Goal: Use online tool/utility: Utilize a website feature to perform a specific function

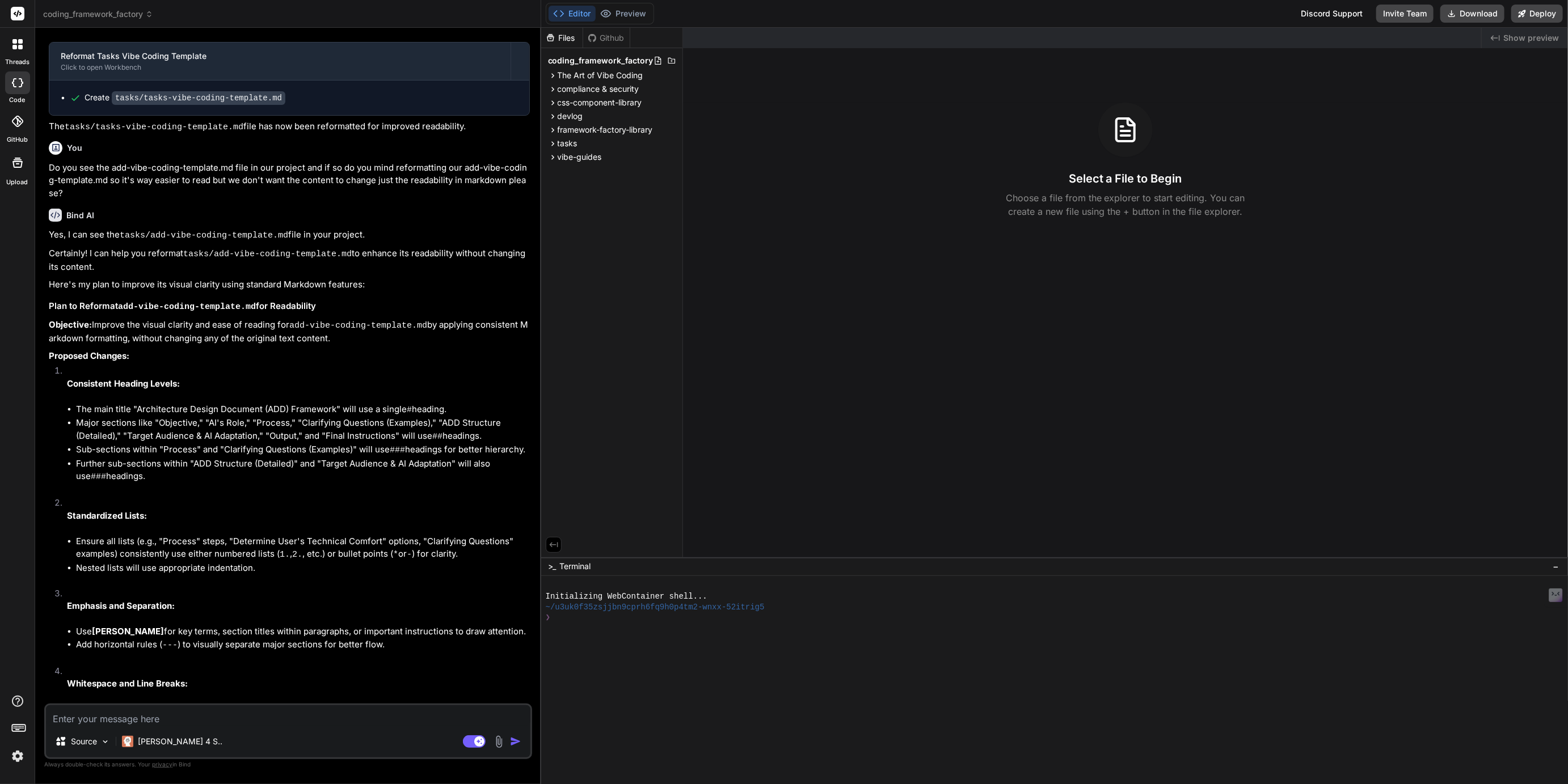
scroll to position [1535, 0]
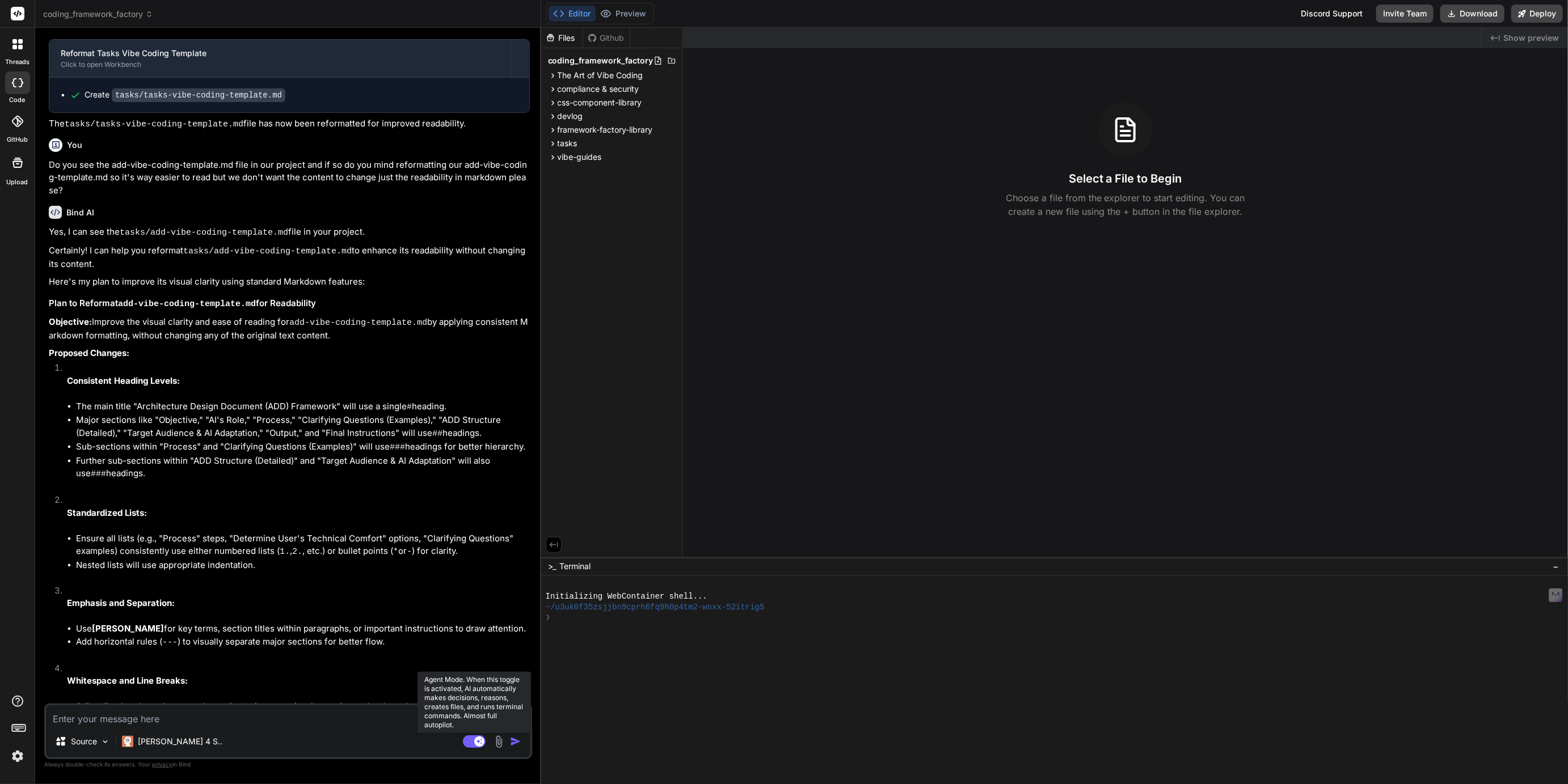
click at [473, 742] on rect at bounding box center [474, 741] width 22 height 13
click at [576, 160] on span "vibe-guides" at bounding box center [579, 157] width 44 height 11
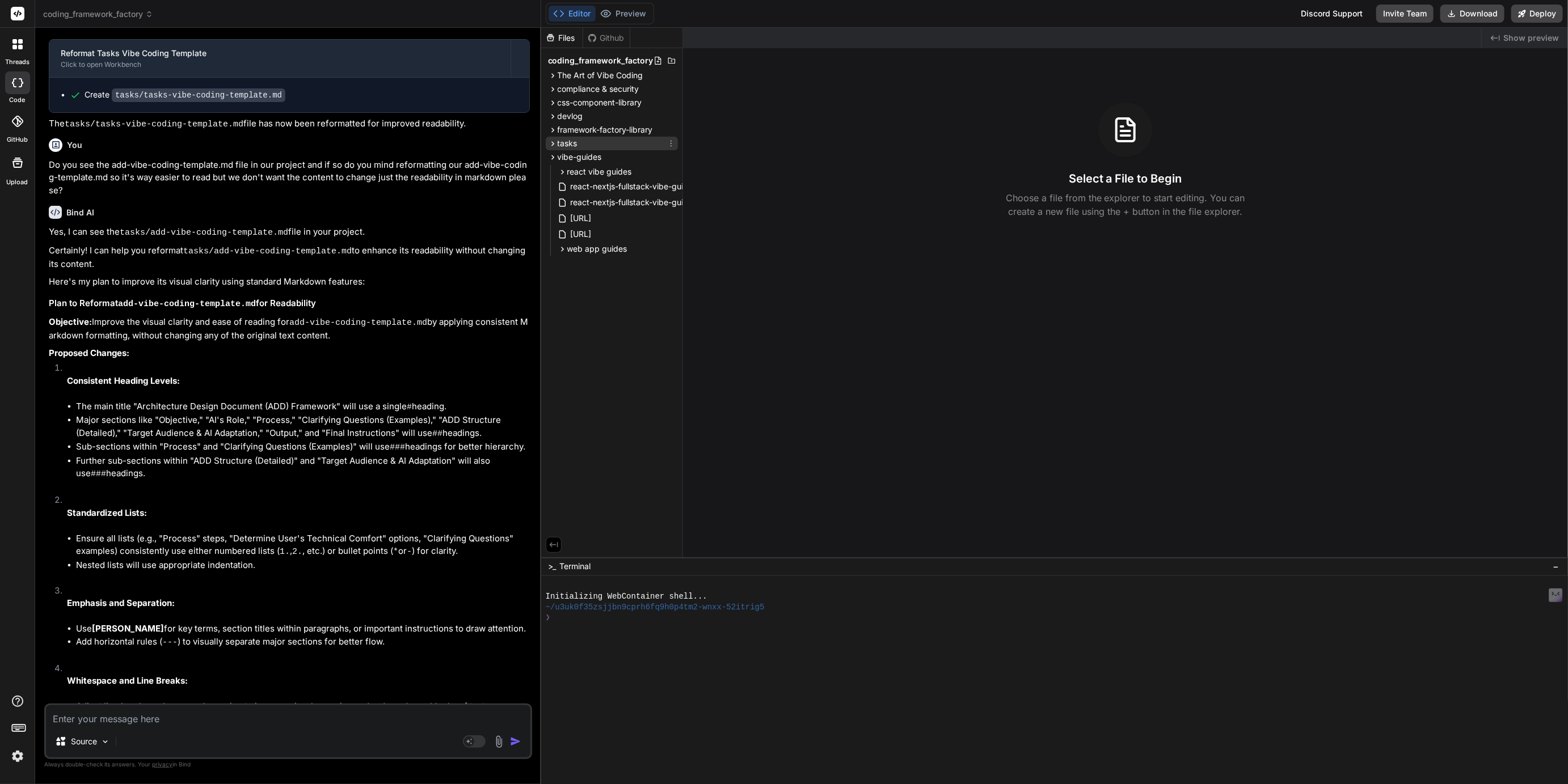
click at [568, 144] on span "tasks" at bounding box center [567, 144] width 20 height 11
click at [594, 136] on div "framework-factory-library" at bounding box center [612, 129] width 132 height 14
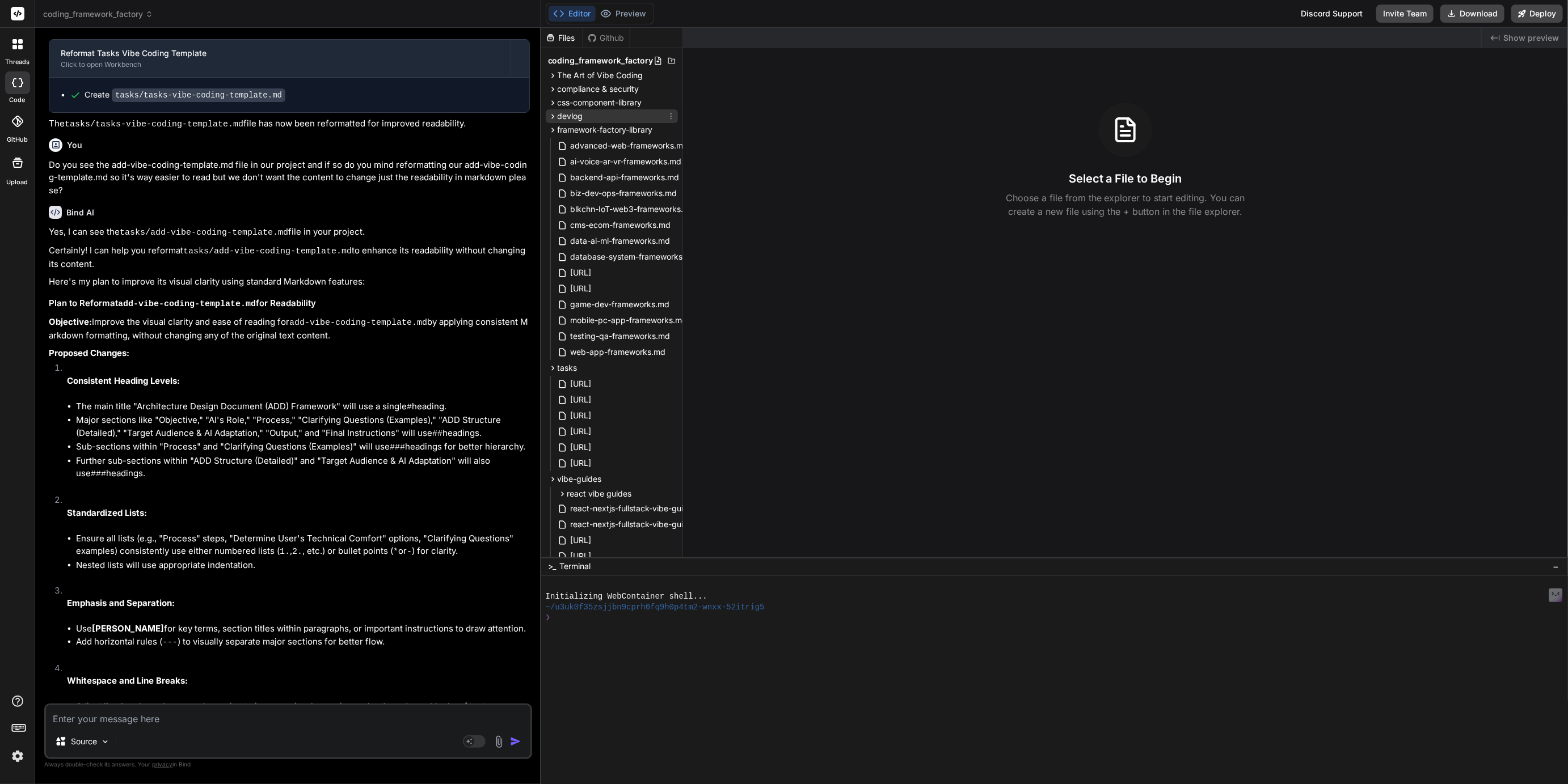
click at [573, 116] on span "devlog" at bounding box center [570, 116] width 26 height 11
click at [580, 135] on span "2025-09" at bounding box center [584, 131] width 34 height 11
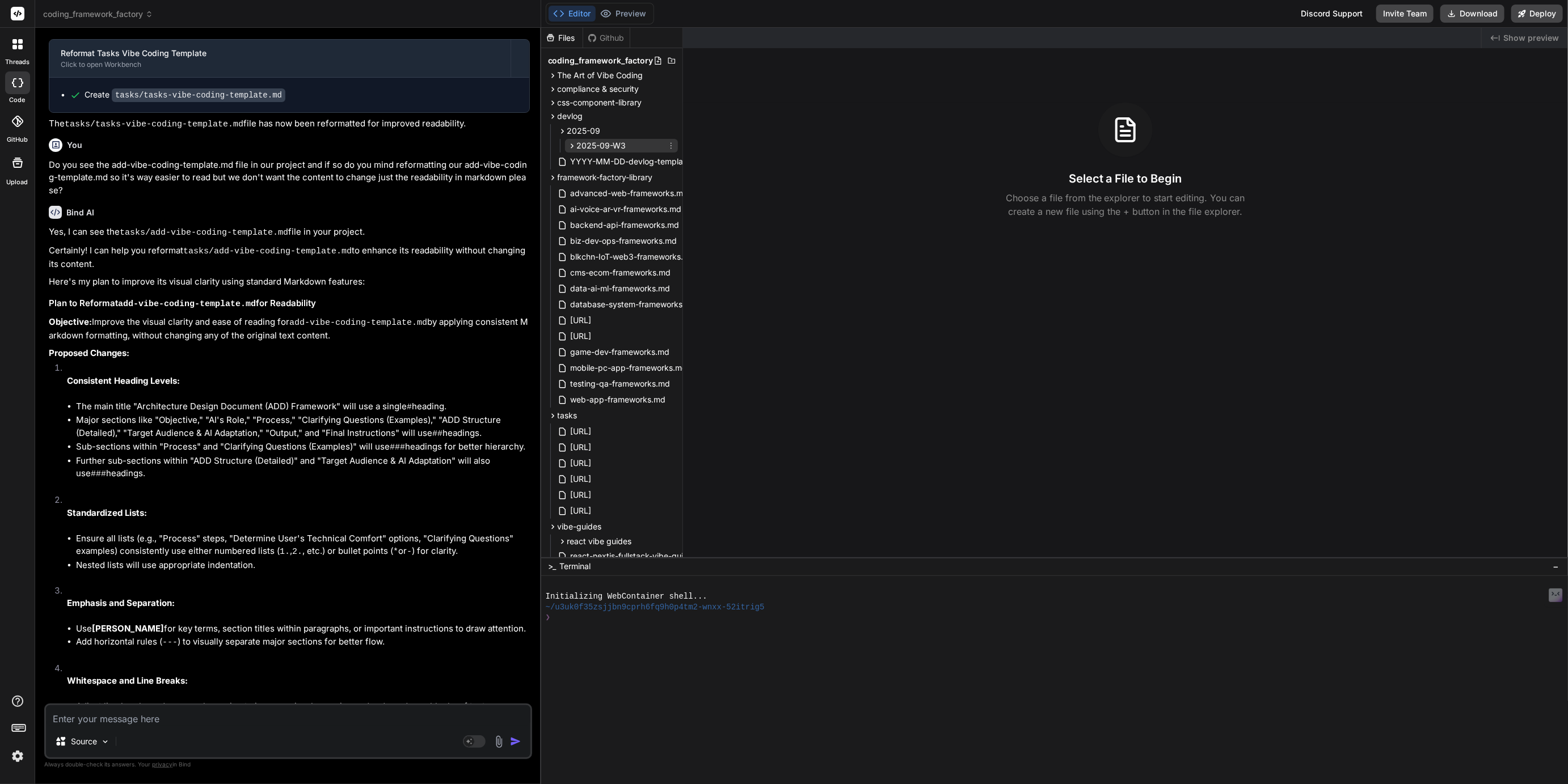
click at [590, 144] on span "2025-09-W3" at bounding box center [601, 146] width 49 height 11
click at [572, 101] on span "css-component-library" at bounding box center [599, 103] width 84 height 11
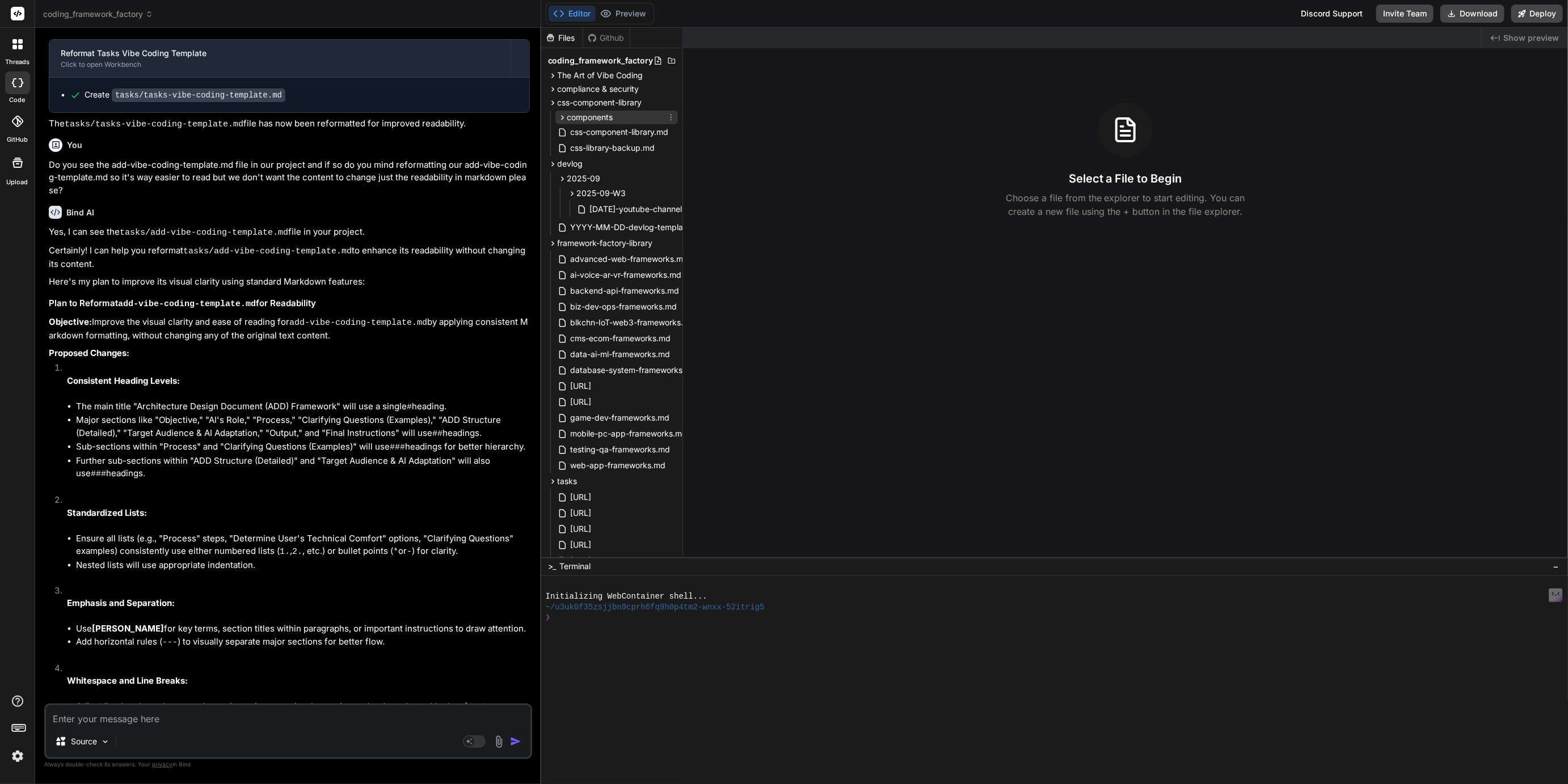
click at [586, 114] on span "components" at bounding box center [590, 117] width 46 height 11
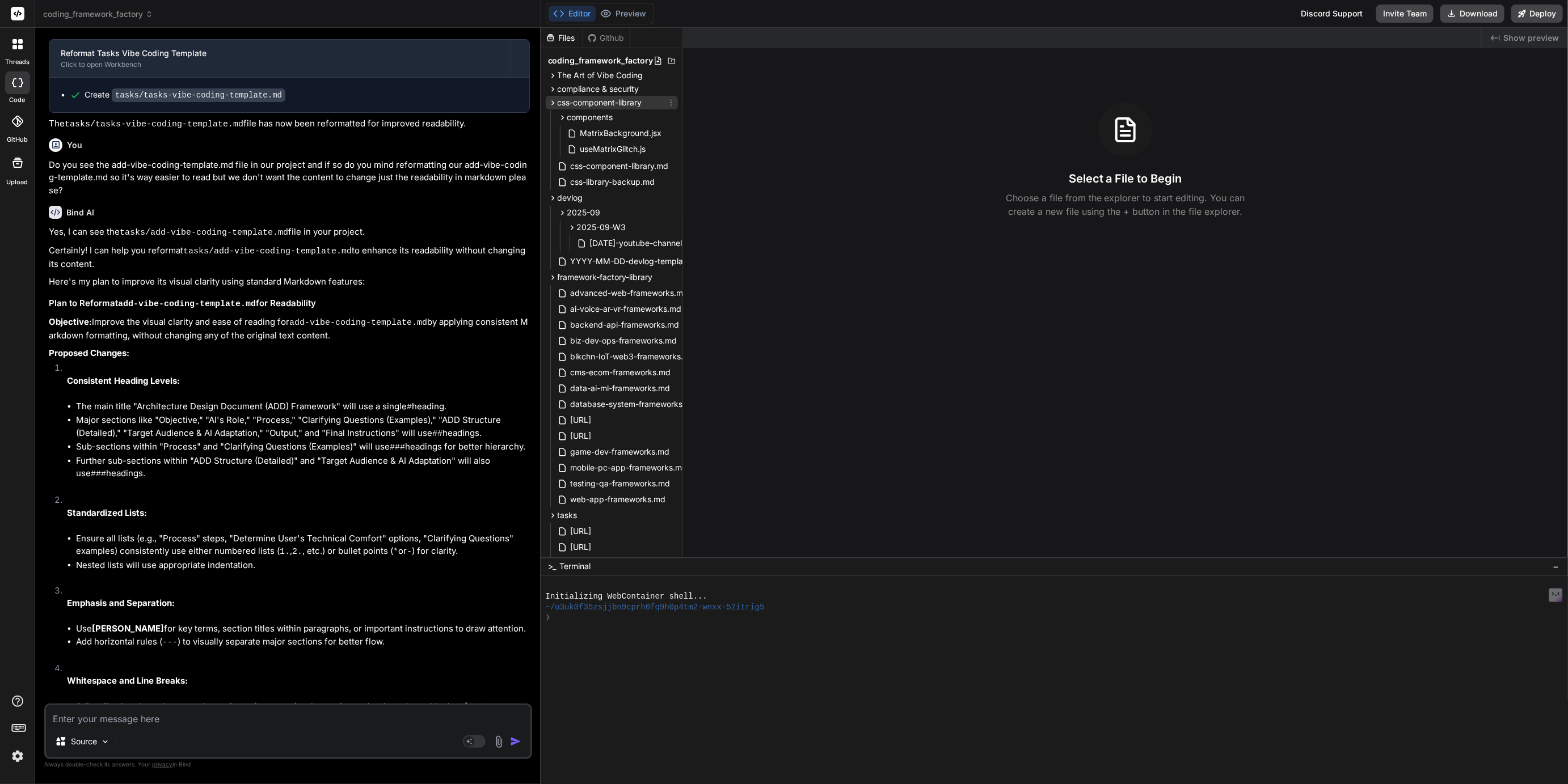
click at [593, 104] on span "css-component-library" at bounding box center [599, 103] width 84 height 11
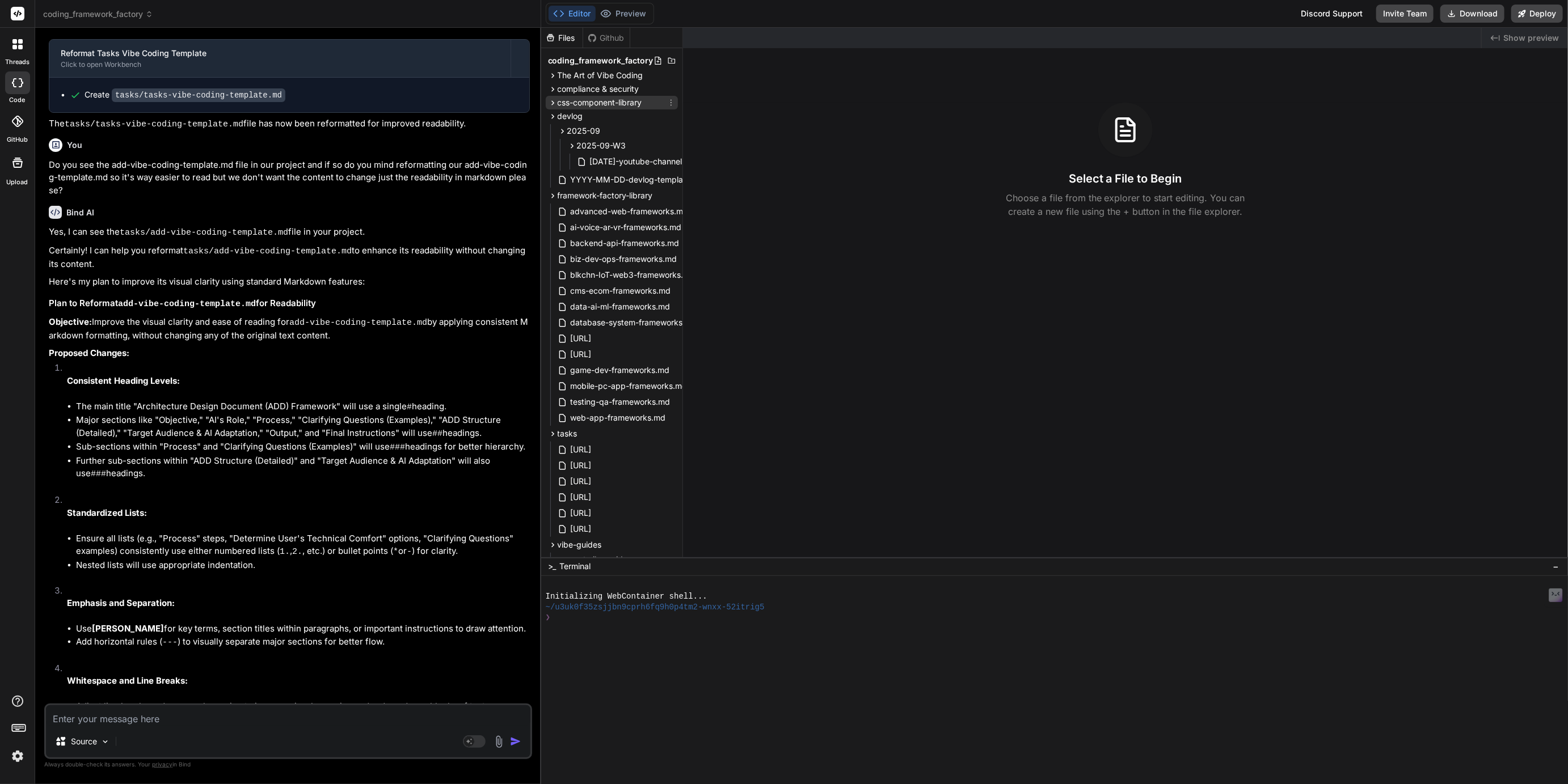
click at [581, 103] on span "css-component-library" at bounding box center [599, 103] width 84 height 11
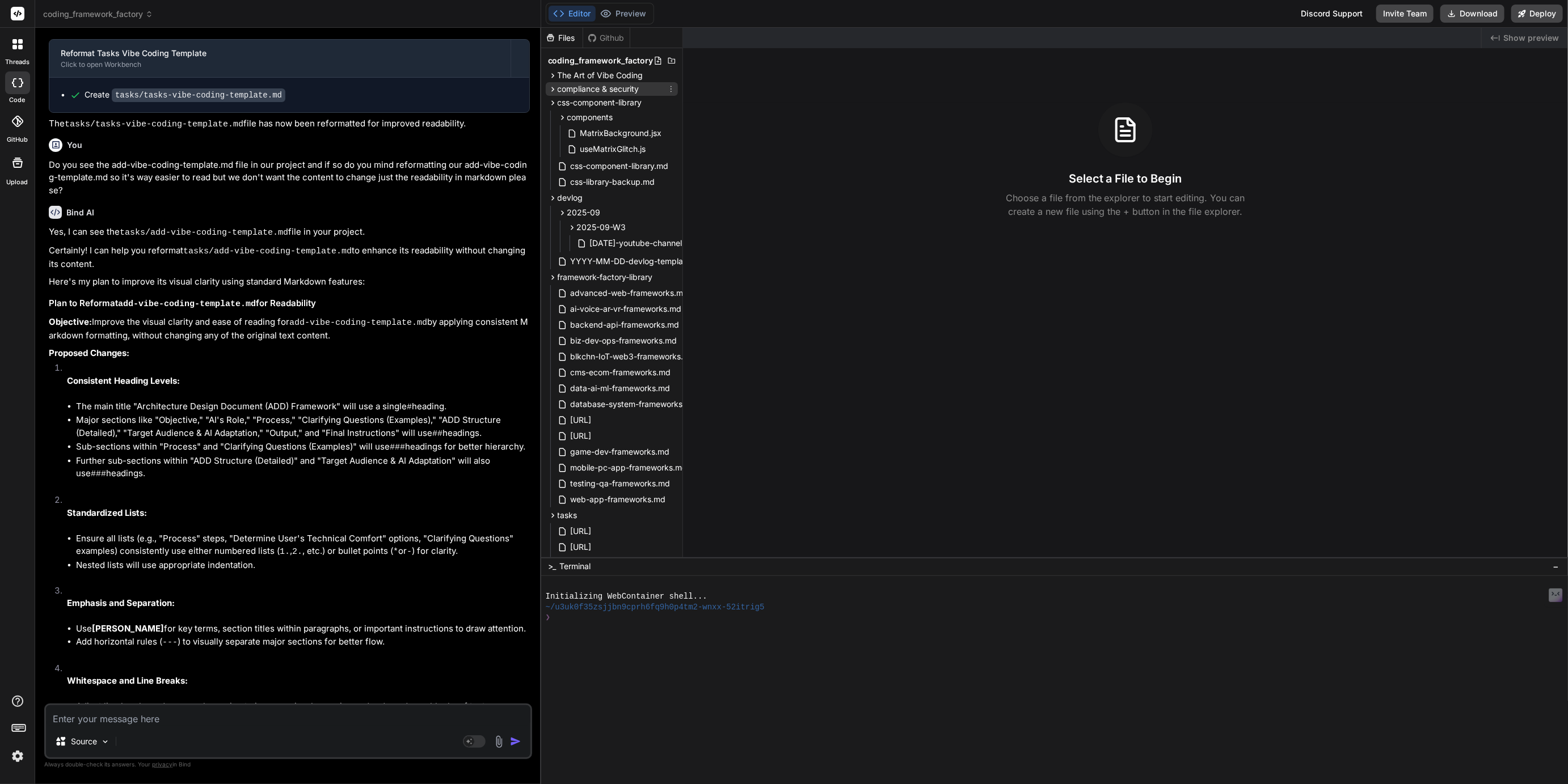
click at [586, 87] on span "compliance & security" at bounding box center [598, 89] width 82 height 11
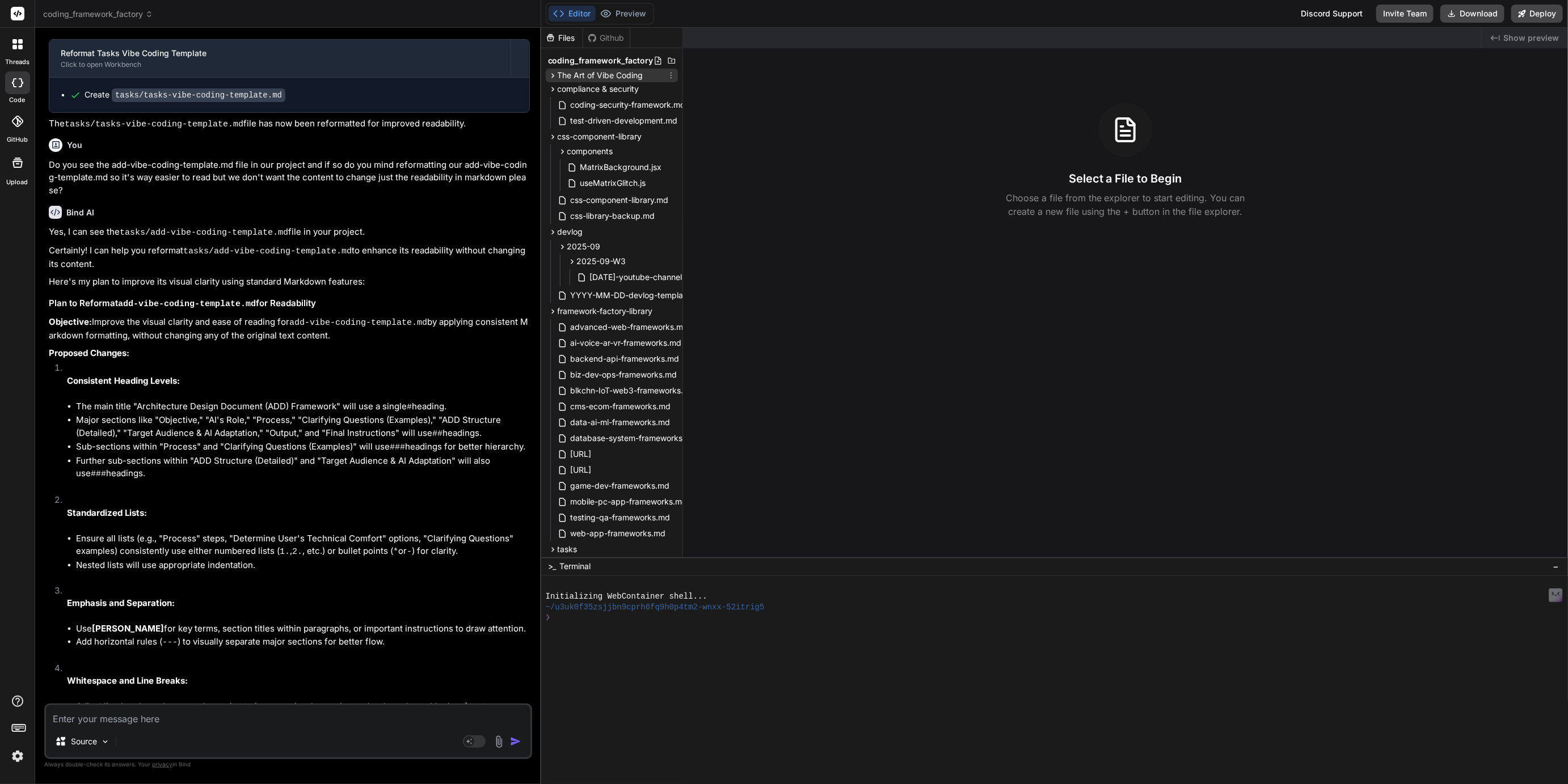
click at [598, 76] on span "The Art of Vibe Coding" at bounding box center [600, 75] width 86 height 11
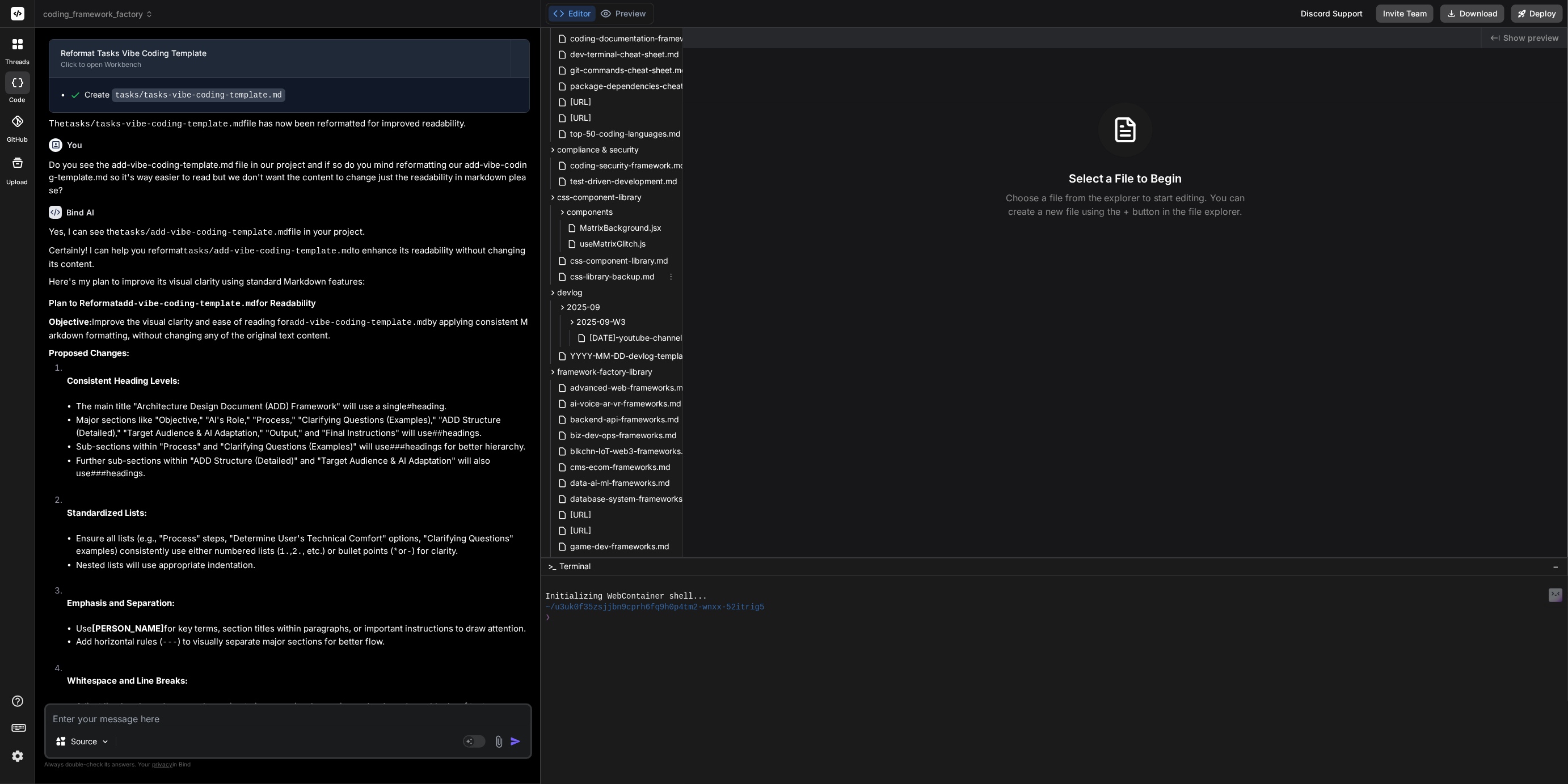
scroll to position [0, 0]
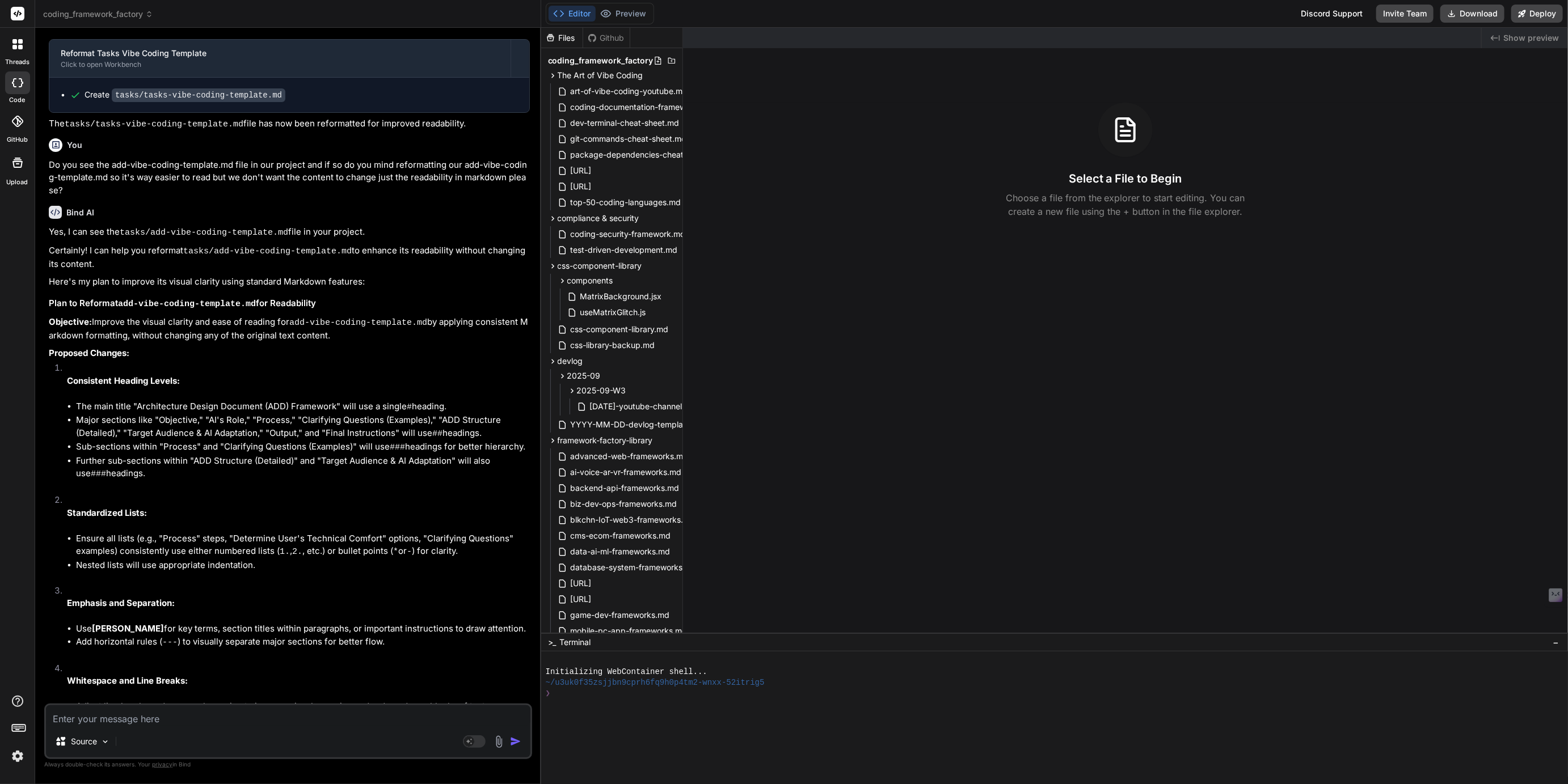
drag, startPoint x: 716, startPoint y: 558, endPoint x: 721, endPoint y: 708, distance: 150.1
click at [606, 248] on span "test-driven-development.md" at bounding box center [624, 250] width 109 height 14
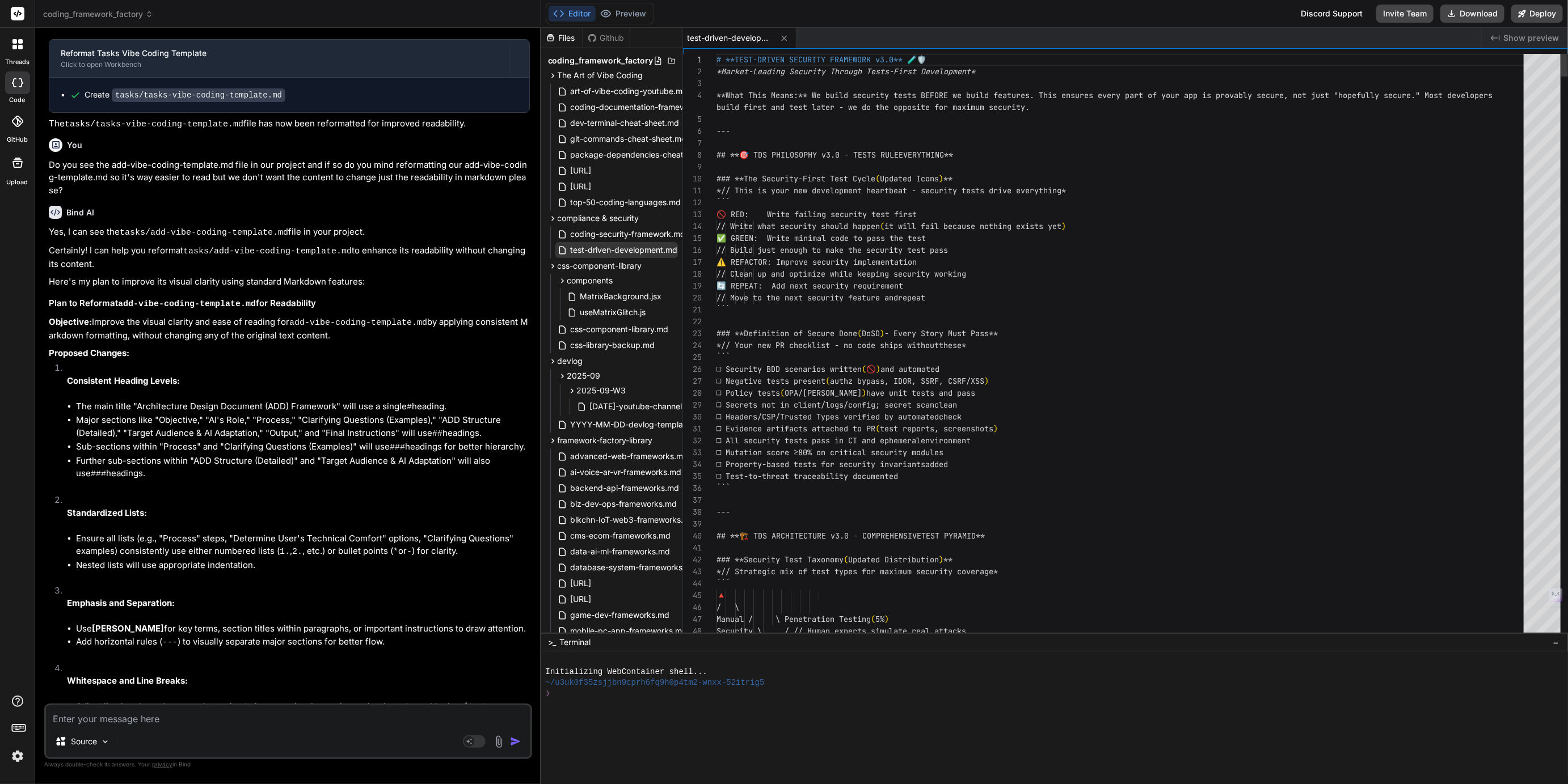
type textarea "x"
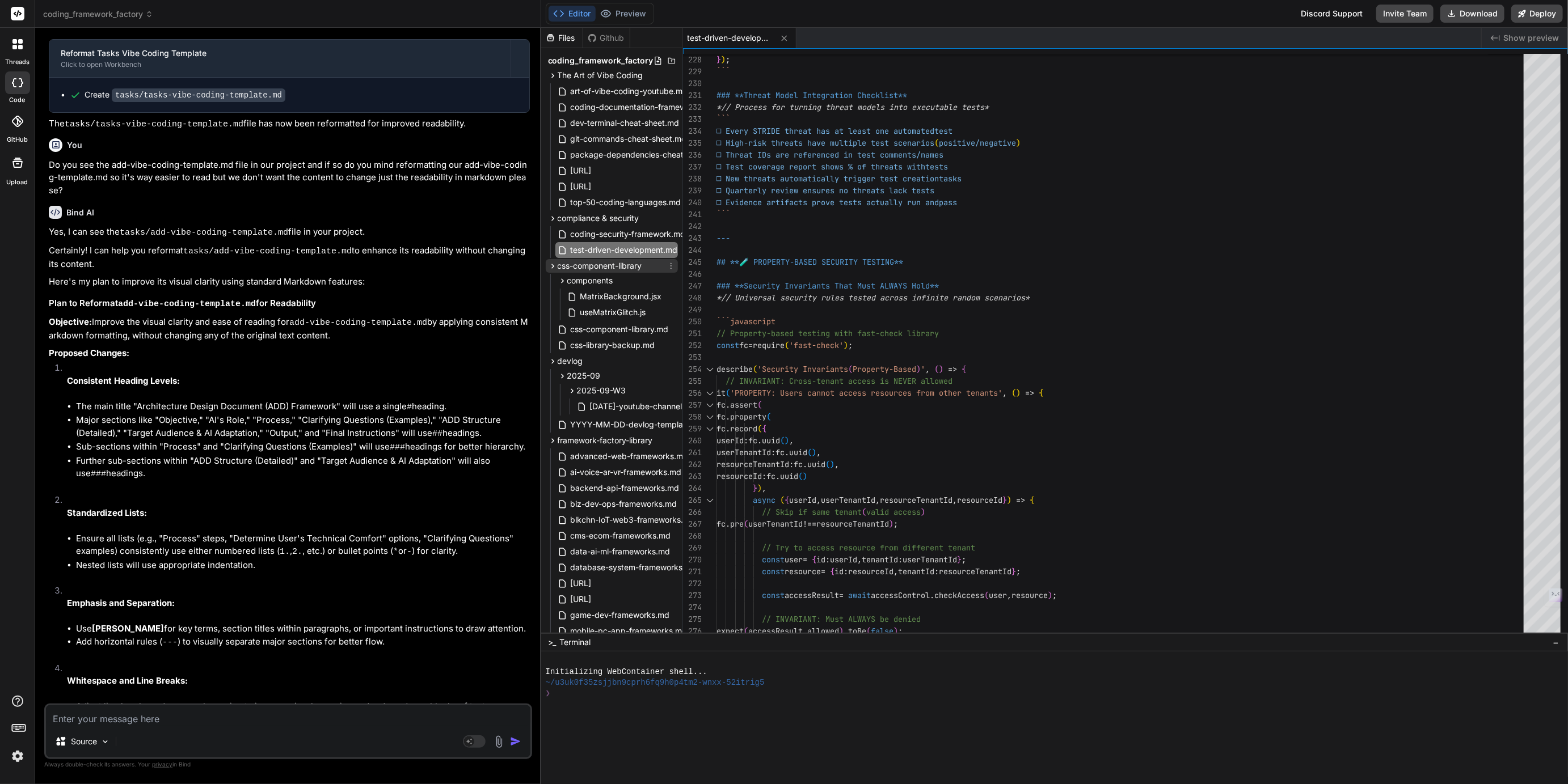
click at [587, 266] on span "css-component-library" at bounding box center [599, 266] width 84 height 11
click at [598, 266] on span "css-component-library" at bounding box center [599, 266] width 84 height 11
click at [609, 332] on span "css-component-library.md" at bounding box center [619, 329] width 100 height 14
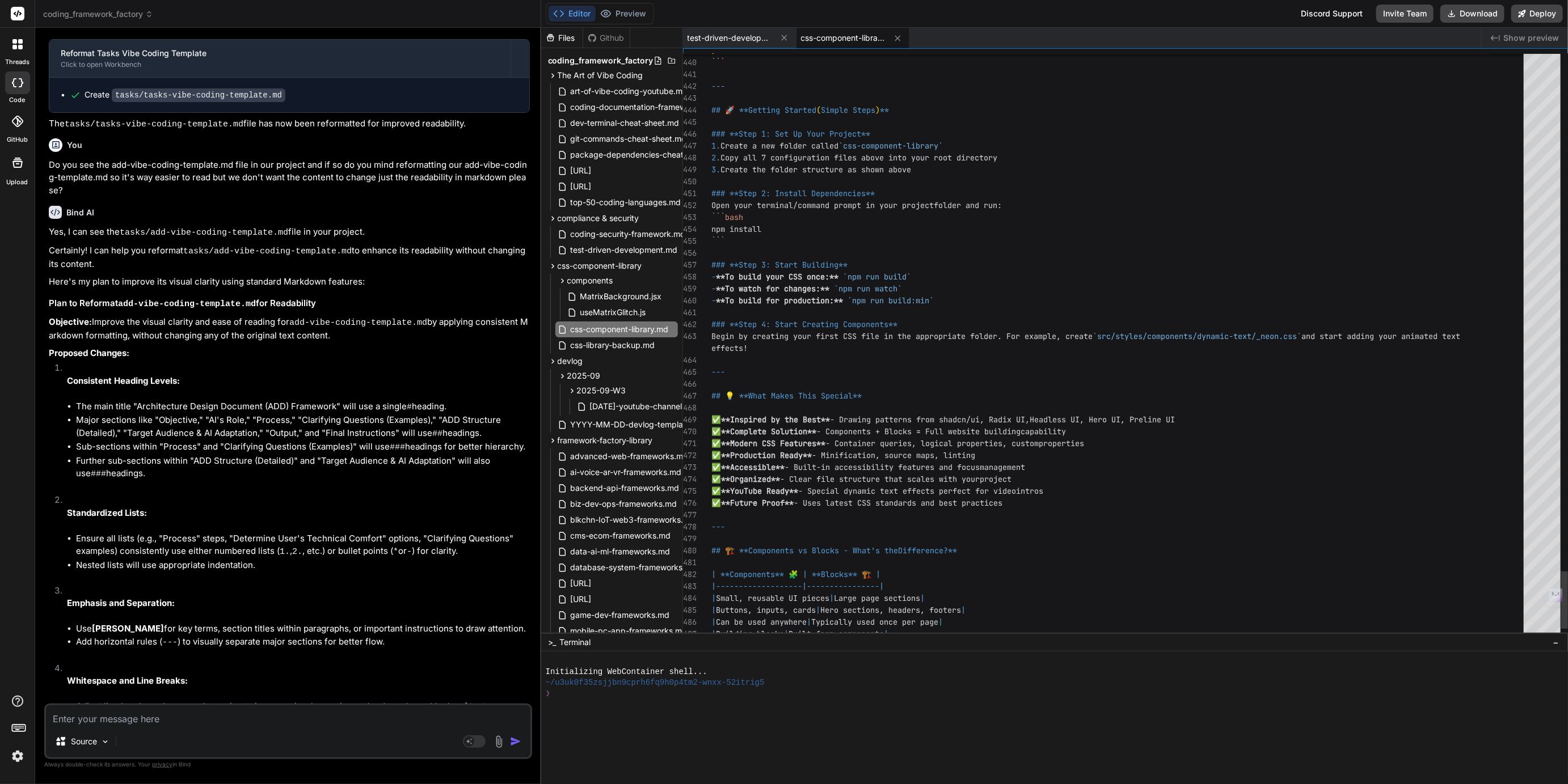
scroll to position [71, 0]
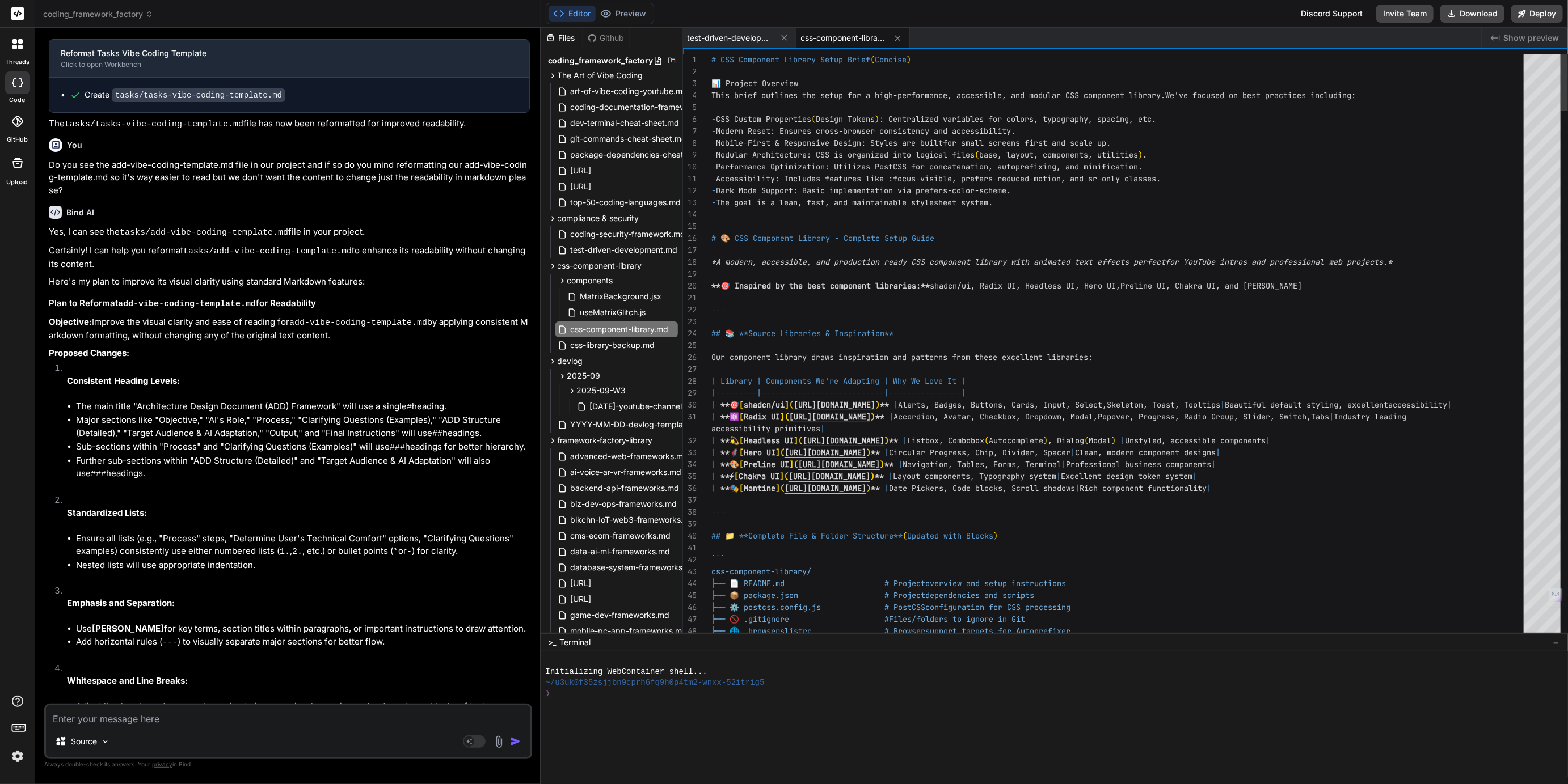
type textarea "--- ## 📚 **Source Libraries & Inspiration** Our component library draws inspira…"
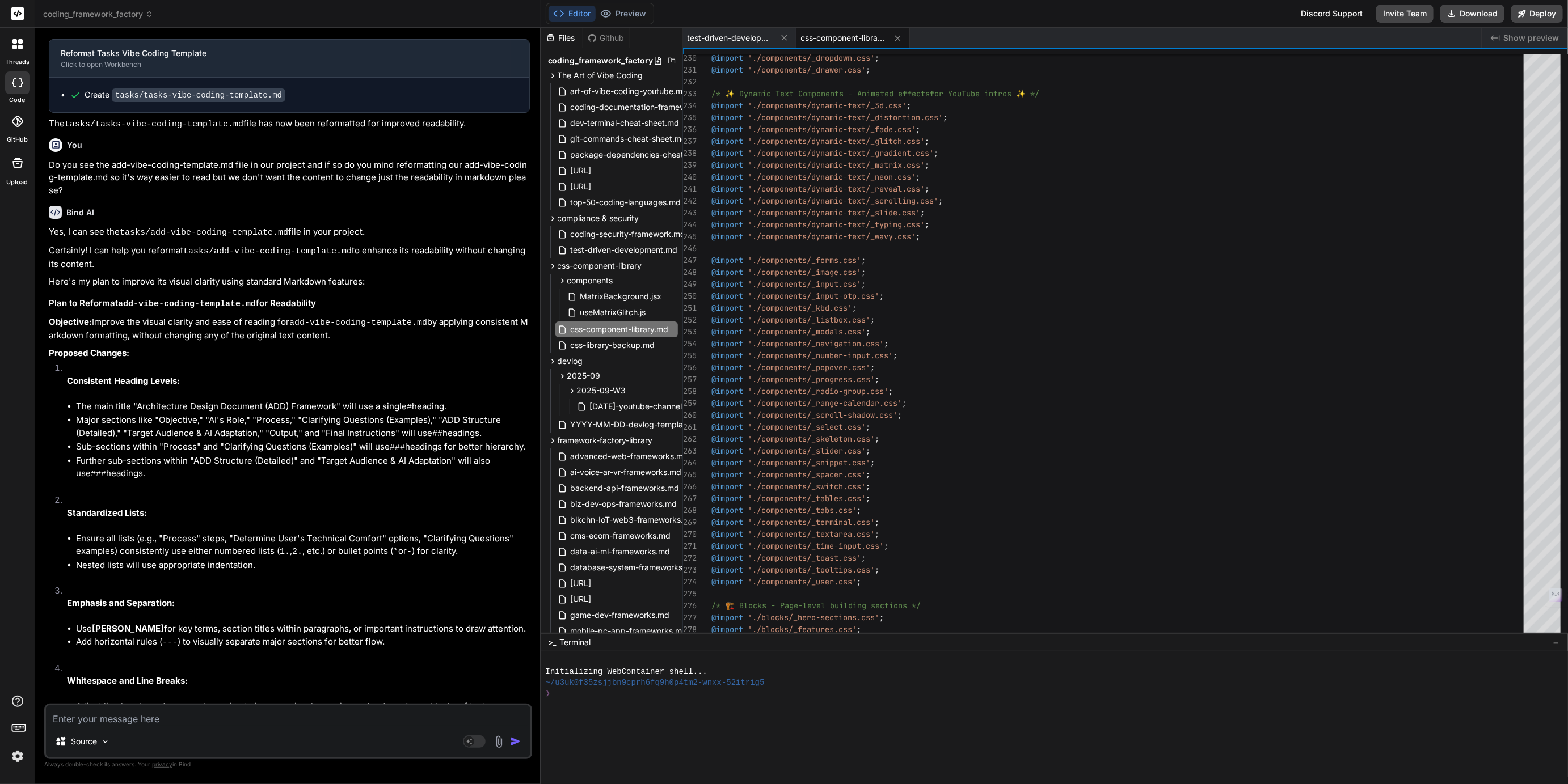
scroll to position [1, 0]
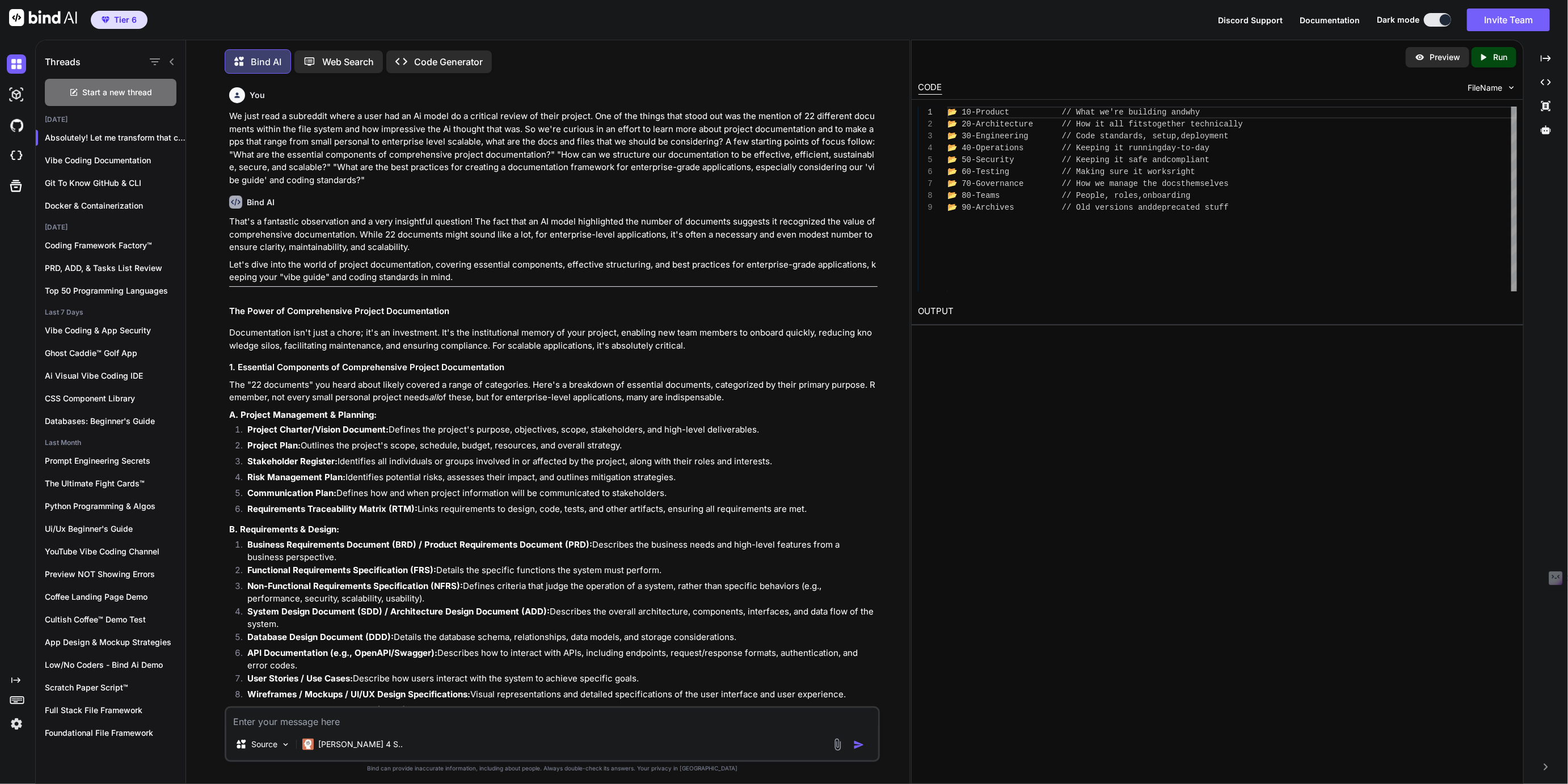
scroll to position [10228, 0]
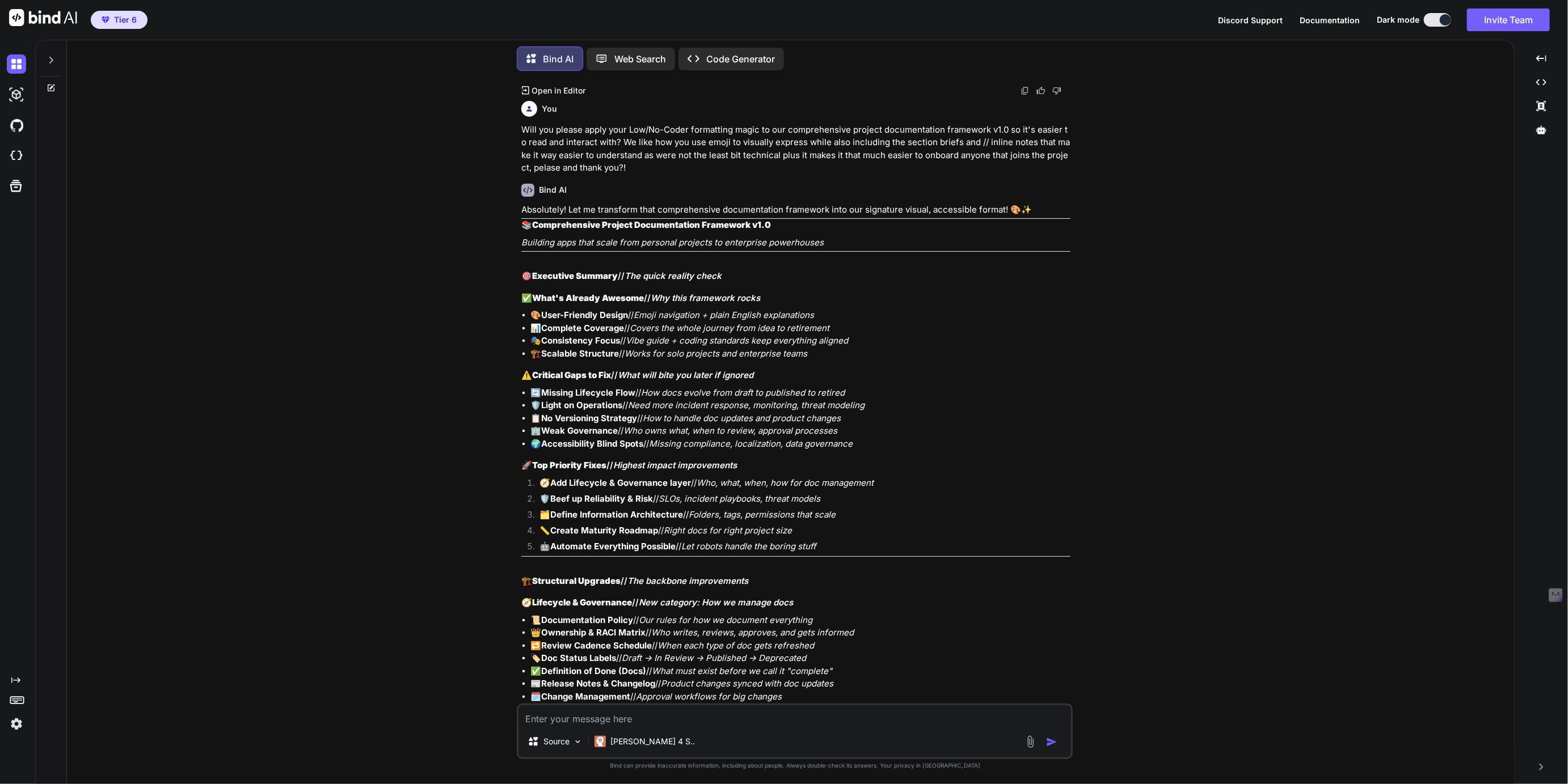
scroll to position [7046, 0]
type textarea "x"
click at [51, 58] on icon at bounding box center [51, 59] width 9 height 9
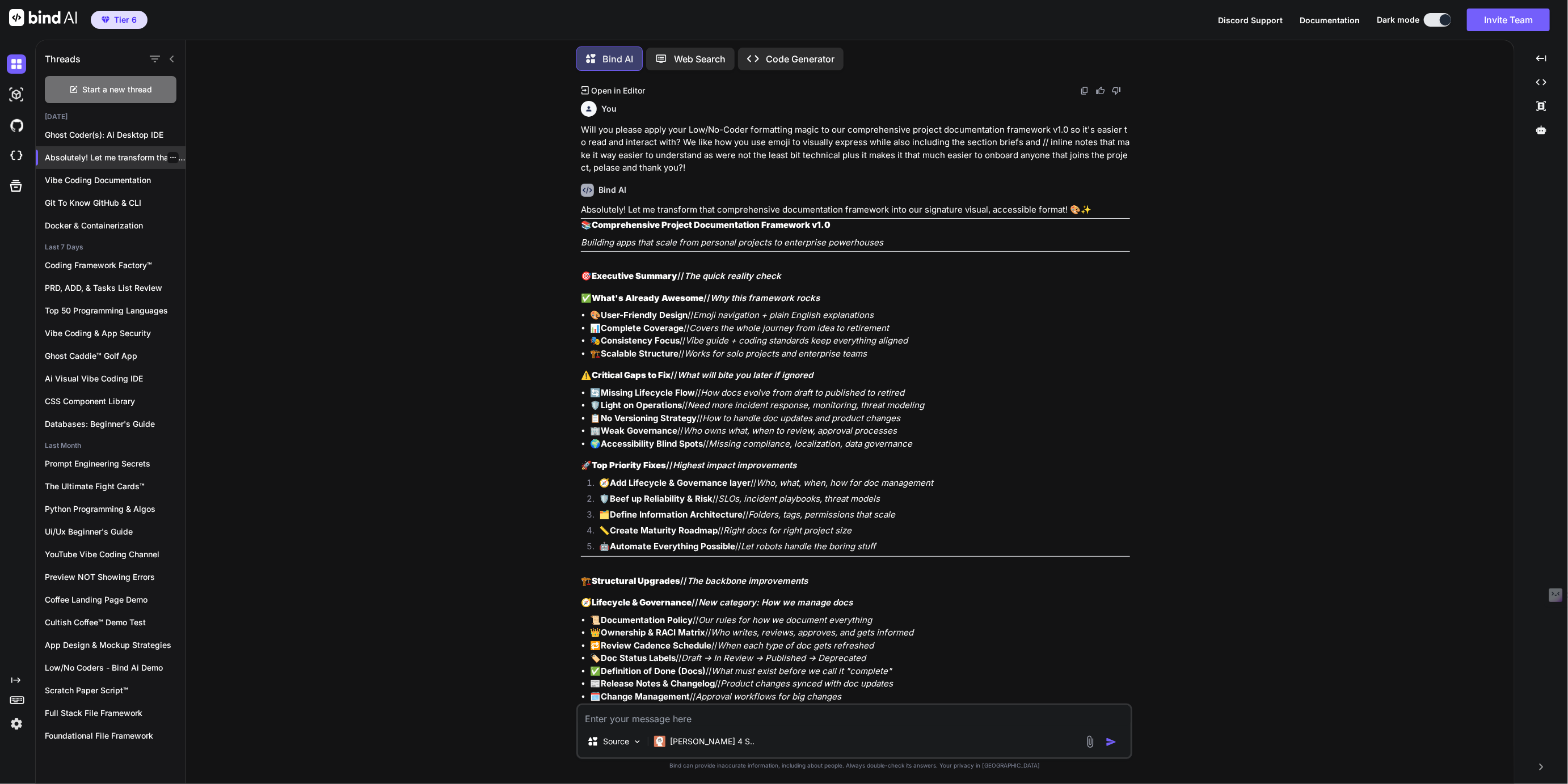
click at [169, 157] on icon "button" at bounding box center [173, 157] width 6 height 6
click at [136, 157] on p "Absolutely! Let me transform that comprehensive documentation..." at bounding box center [115, 157] width 141 height 11
click at [128, 156] on p "Absolutely! Let me transform that comprehensive documentation..." at bounding box center [115, 157] width 141 height 11
click at [124, 159] on p "Absolutely! Let me transform that comprehensive documentation..." at bounding box center [115, 157] width 141 height 11
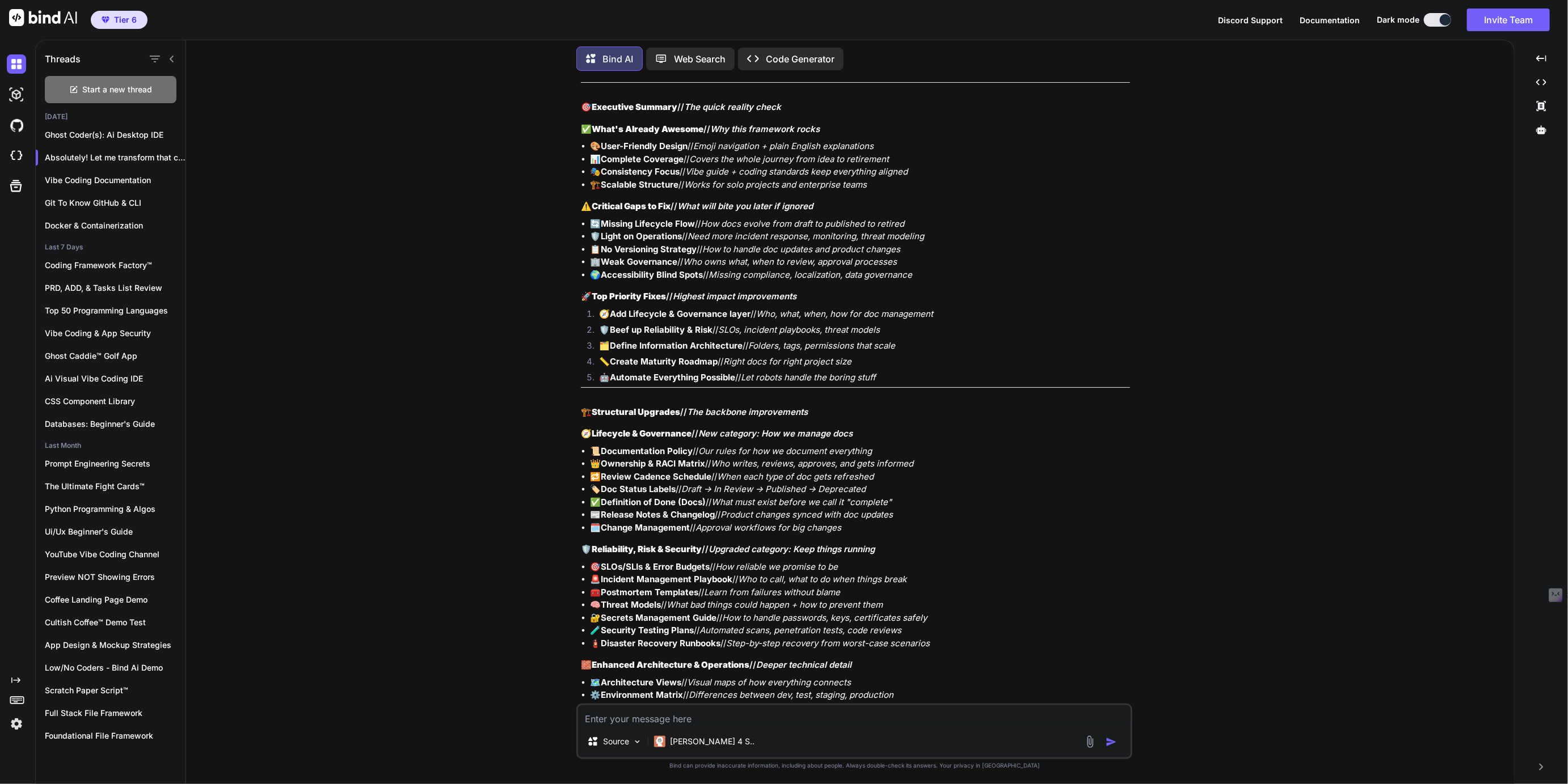
scroll to position [7640, 0]
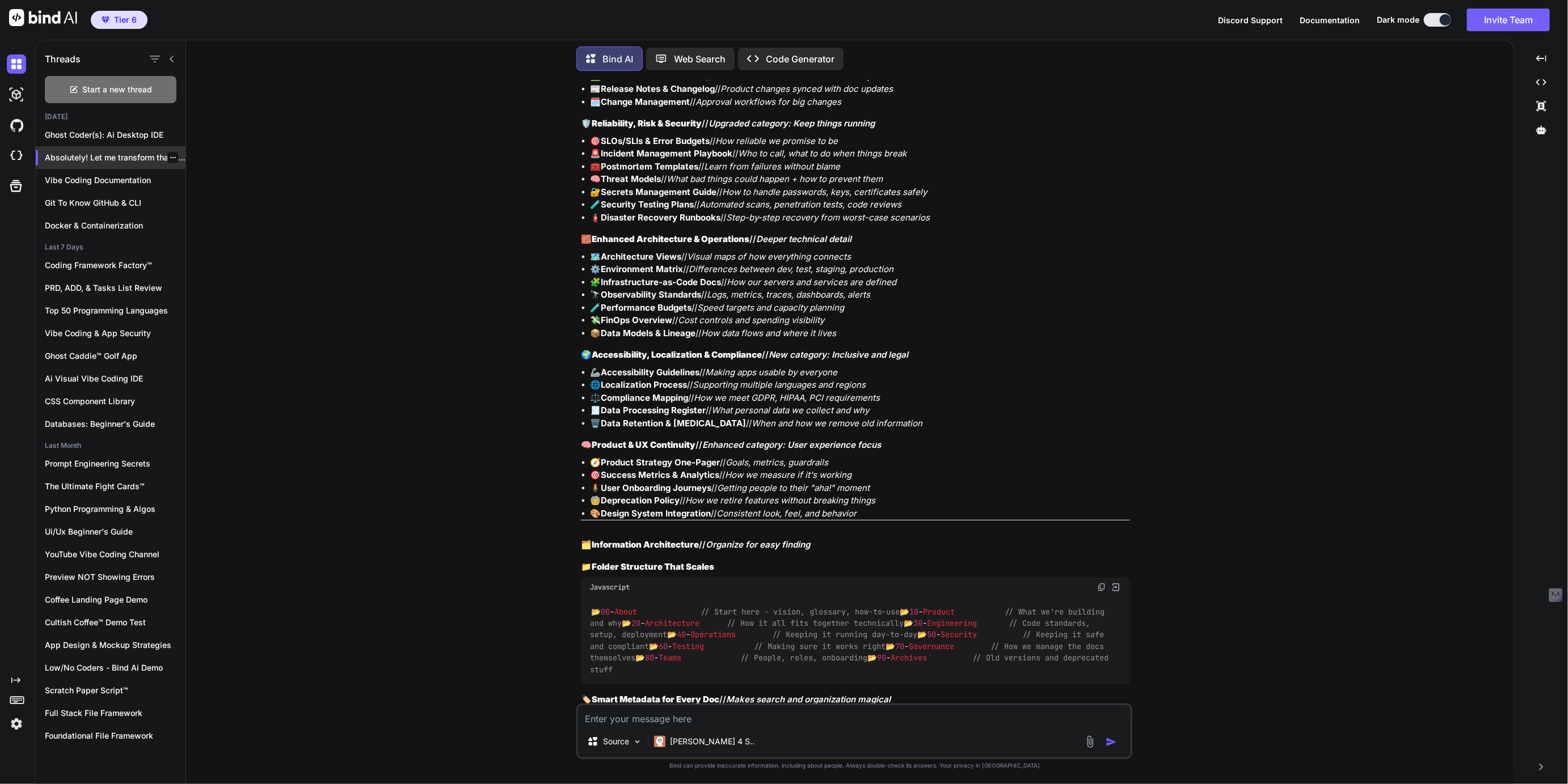
click at [169, 158] on icon "button" at bounding box center [173, 157] width 6 height 6
click at [190, 173] on span "Rename and Save" at bounding box center [220, 178] width 67 height 11
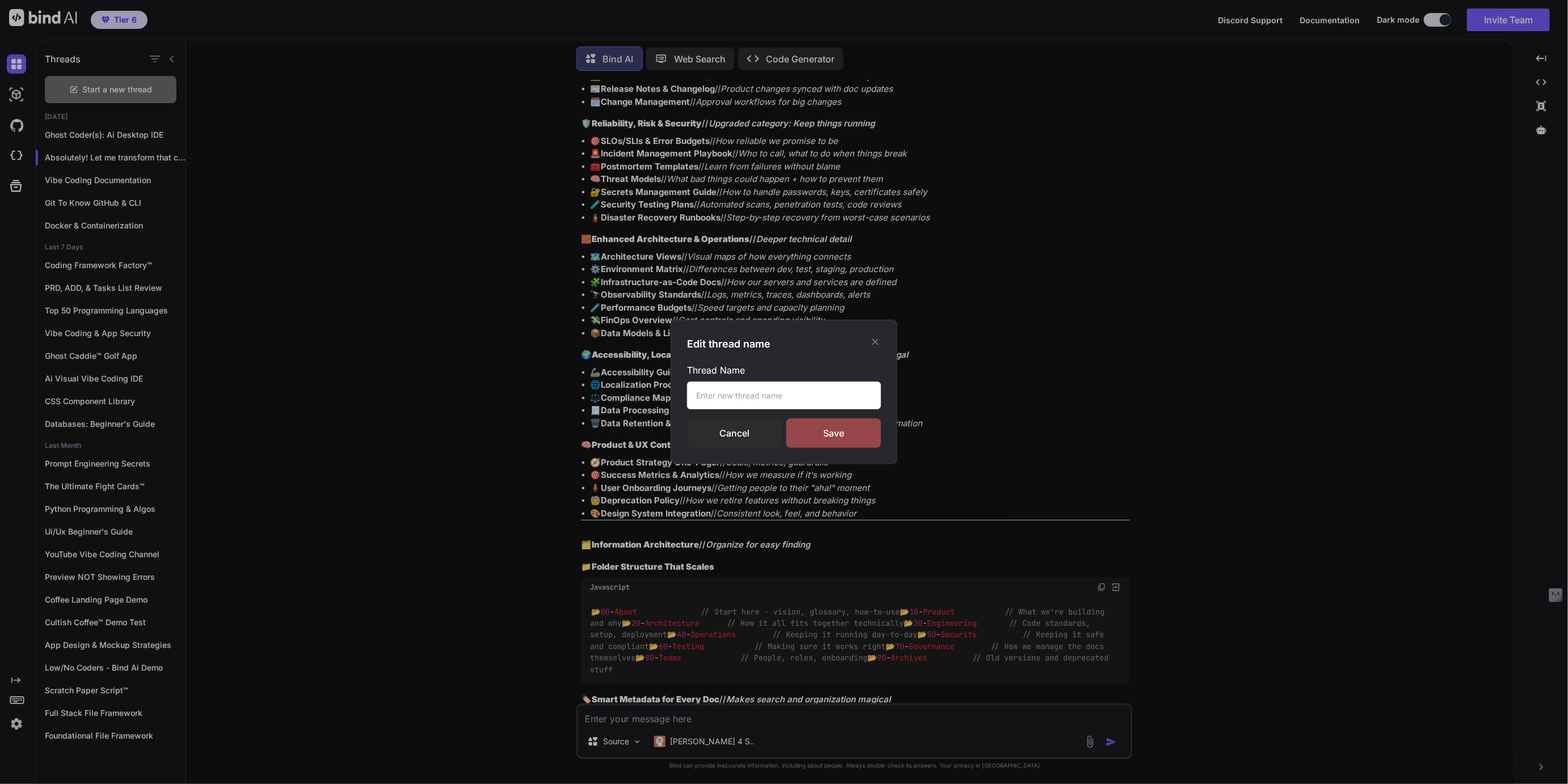
click at [701, 398] on input "text" at bounding box center [784, 395] width 194 height 28
click at [736, 396] on input "CSS Compnent Library 2" at bounding box center [784, 395] width 194 height 28
click at [788, 394] on input "CSS Component Library 2" at bounding box center [784, 395] width 194 height 28
type input "CSS Component Library (Demo)"
click at [834, 439] on div "Save" at bounding box center [833, 433] width 95 height 30
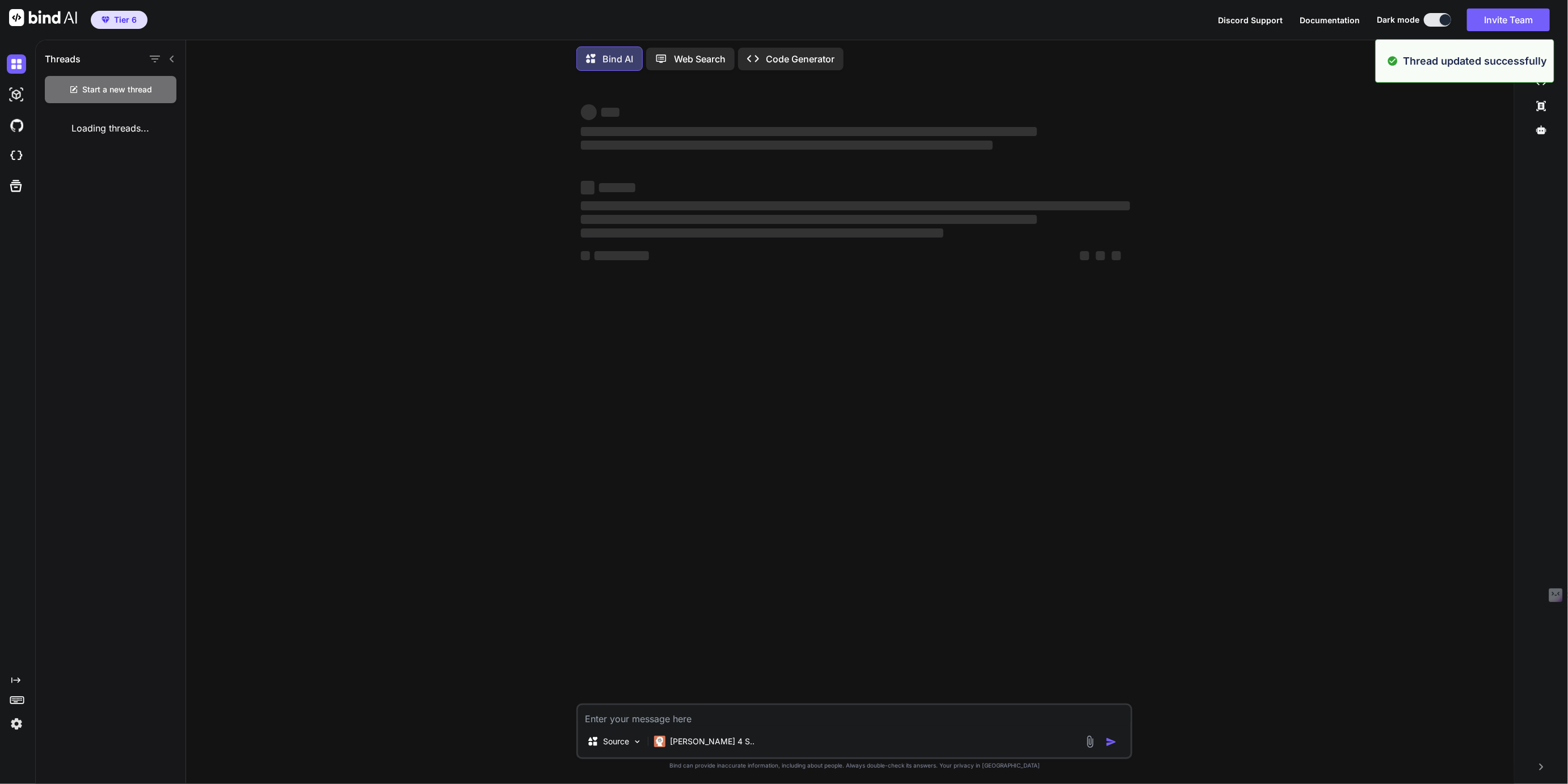
scroll to position [0, 0]
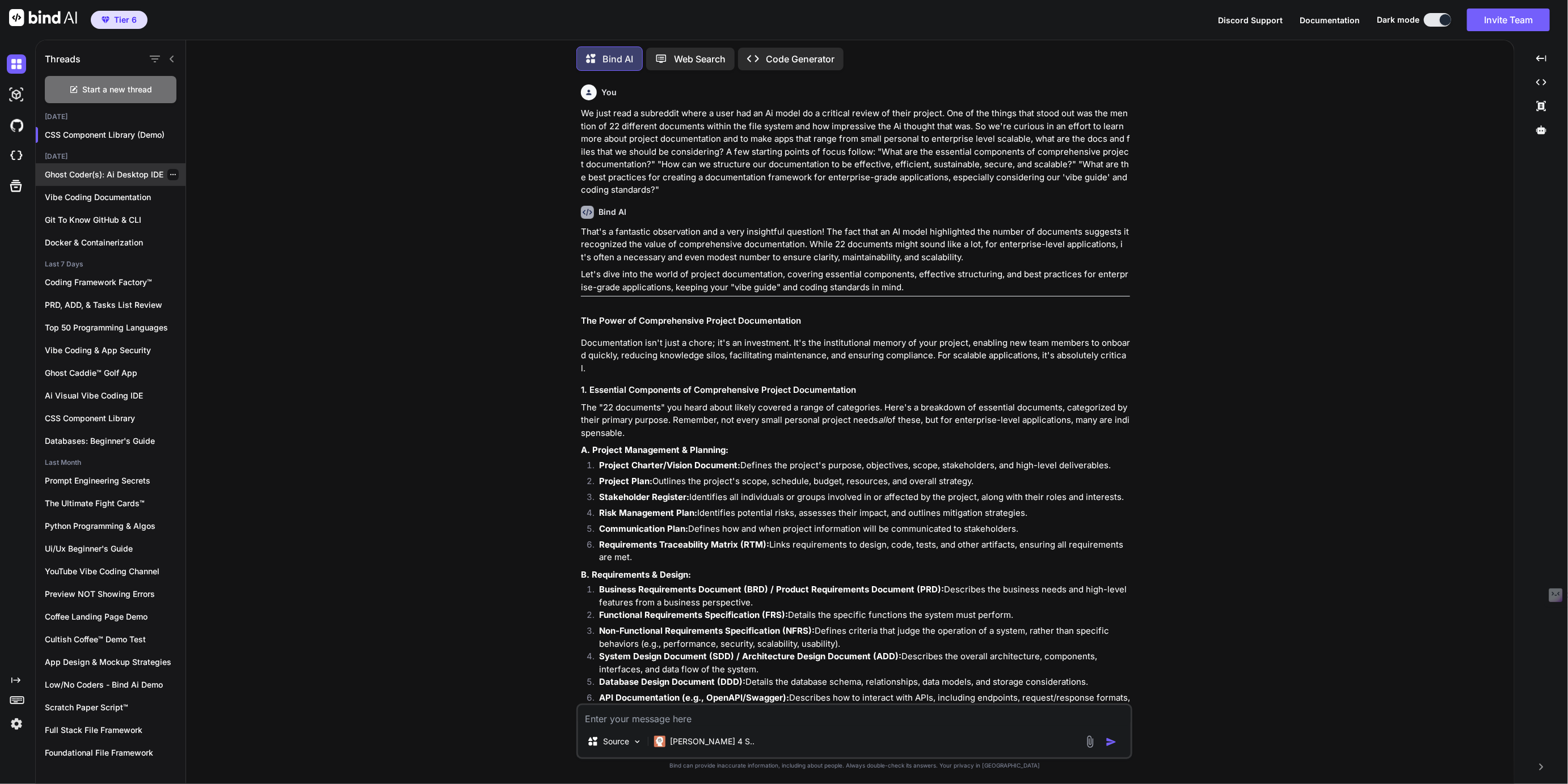
click at [101, 174] on p "Ghost Coder(s): Ai Desktop IDE" at bounding box center [115, 175] width 141 height 11
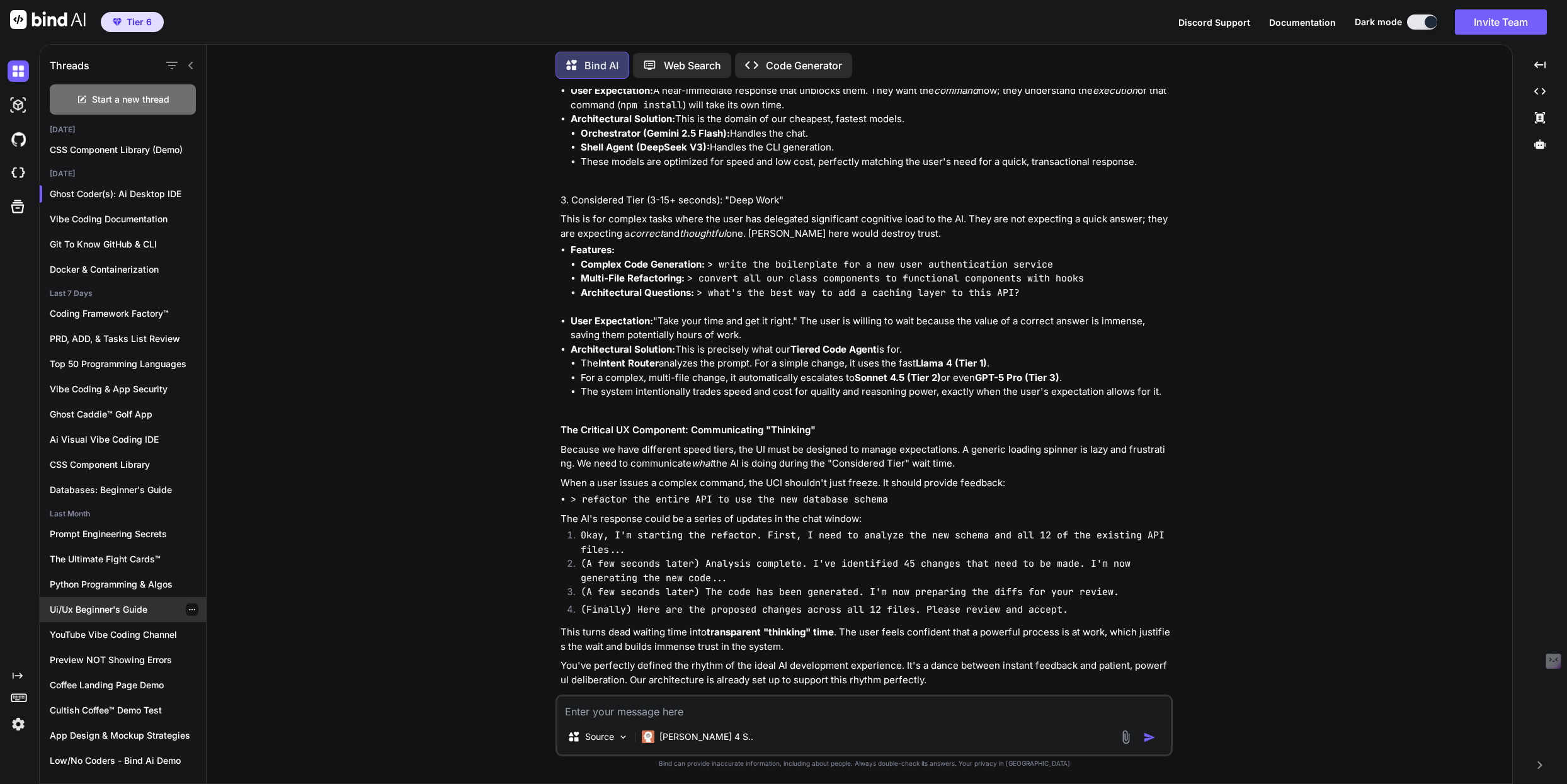
type textarea "x"
